Goal: Information Seeking & Learning: Learn about a topic

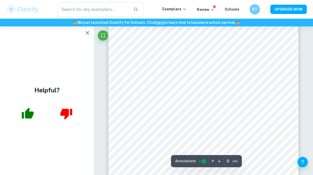
scroll to position [2300, 0]
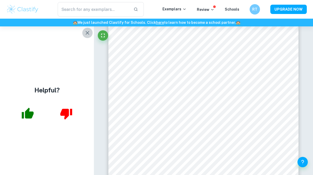
click at [88, 31] on icon "button" at bounding box center [87, 33] width 6 height 6
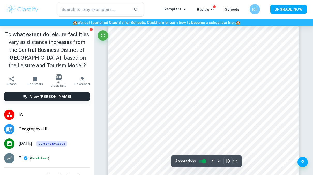
scroll to position [2771, 0]
type input "3"
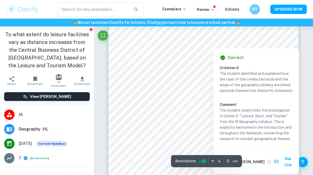
scroll to position [654, 0]
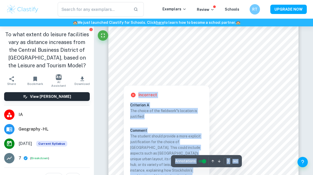
scroll to position [685, 0]
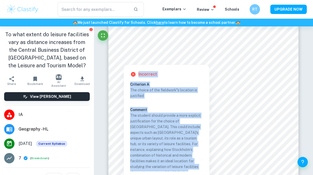
click at [164, 128] on p "The student should provide a more explicit justification for the choice of [GEO…" at bounding box center [166, 144] width 73 height 63
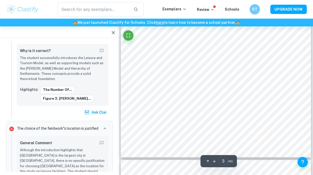
type input "4"
